Goal: Book appointment/travel/reservation

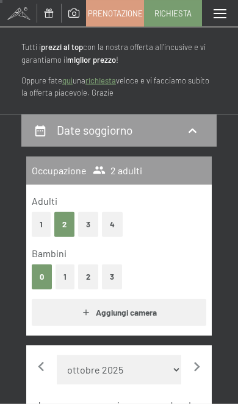
scroll to position [67, 0]
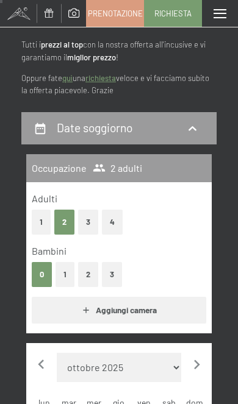
click at [61, 275] on button "1" at bounding box center [65, 274] width 19 height 25
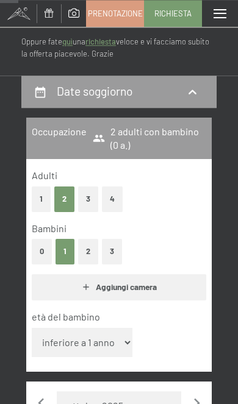
scroll to position [115, 0]
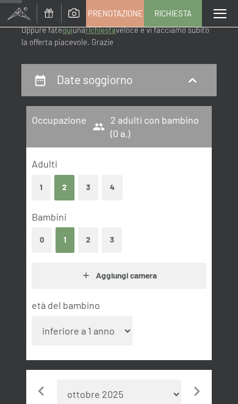
click at [106, 327] on select "inferiore a 1 anno 1 anno 2 anni 3 anni 4 anni 5 anni 6 anni 7 anni 8 anni 9 an…" at bounding box center [82, 331] width 101 height 29
select select "9"
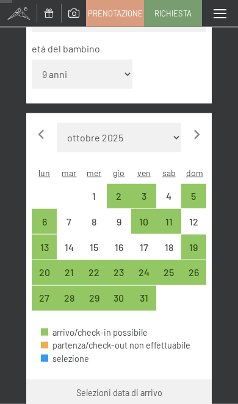
scroll to position [373, 0]
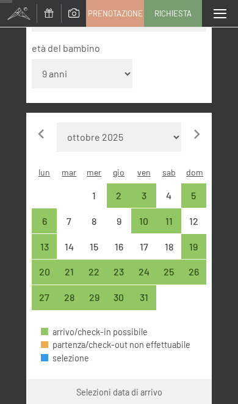
click at [195, 125] on icon "button" at bounding box center [196, 134] width 19 height 19
select select "[DATE]"
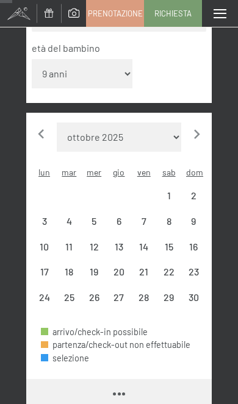
click at [202, 125] on icon "button" at bounding box center [196, 134] width 19 height 19
select select "[DATE]"
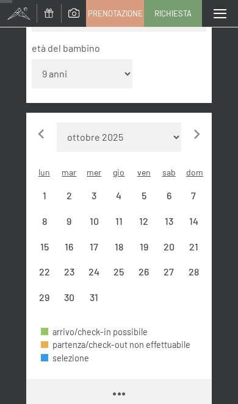
select select "[DATE]"
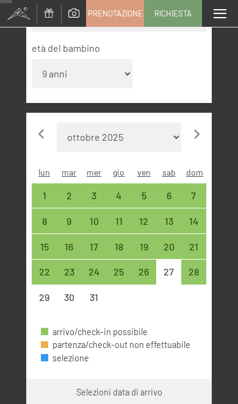
click at [192, 125] on icon "button" at bounding box center [196, 134] width 19 height 19
select select "[DATE]"
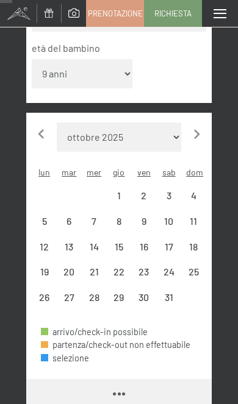
select select "[DATE]"
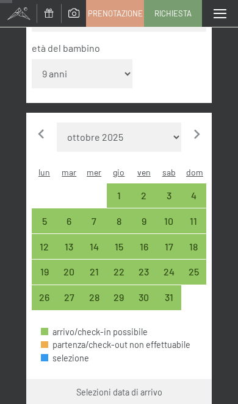
click at [120, 191] on div "1" at bounding box center [119, 202] width 23 height 23
select select "[DATE]"
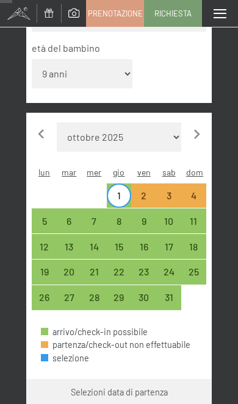
click at [52, 217] on div "5" at bounding box center [44, 228] width 23 height 23
select select "[DATE]"
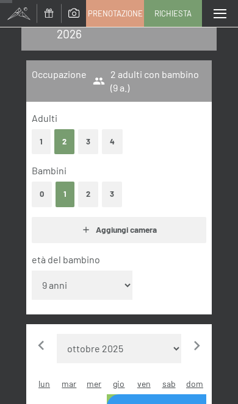
select select "[DATE]"
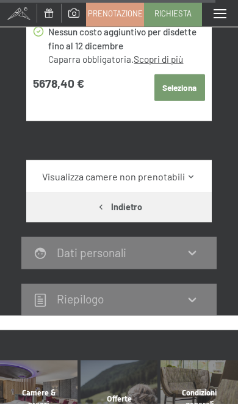
scroll to position [4205, 0]
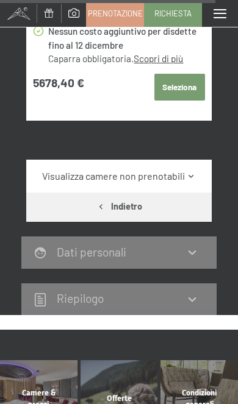
click at [196, 170] on link "Visualizza camere non prenotabili" at bounding box center [119, 176] width 174 height 13
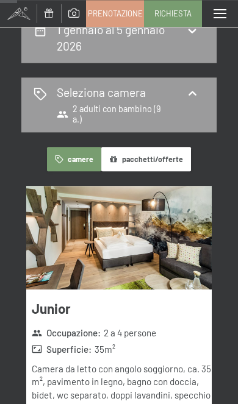
scroll to position [0, 0]
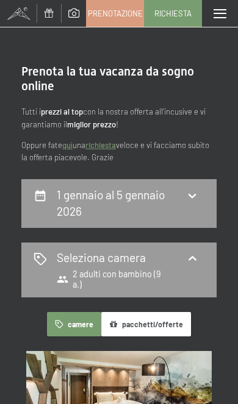
click at [189, 202] on div "1 gennaio al 5 gennaio 2026" at bounding box center [119, 203] width 171 height 33
select select "9"
select select "[DATE]"
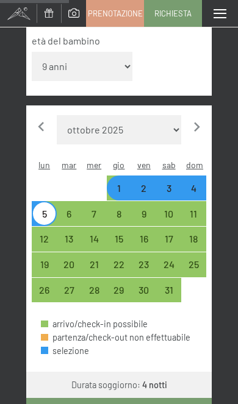
scroll to position [397, 0]
